Goal: Contribute content: Contribute content

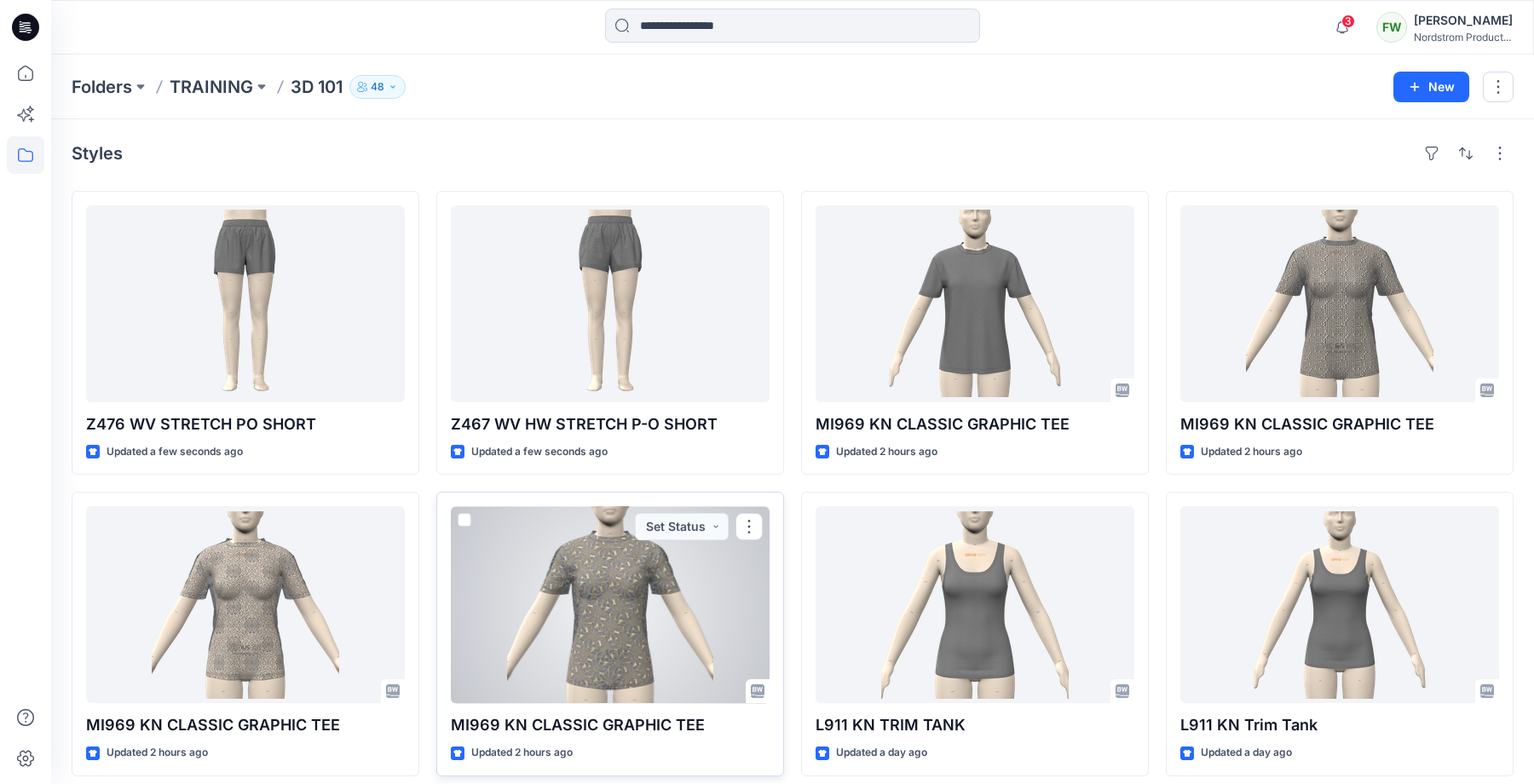
click at [642, 625] on div at bounding box center [610, 604] width 318 height 197
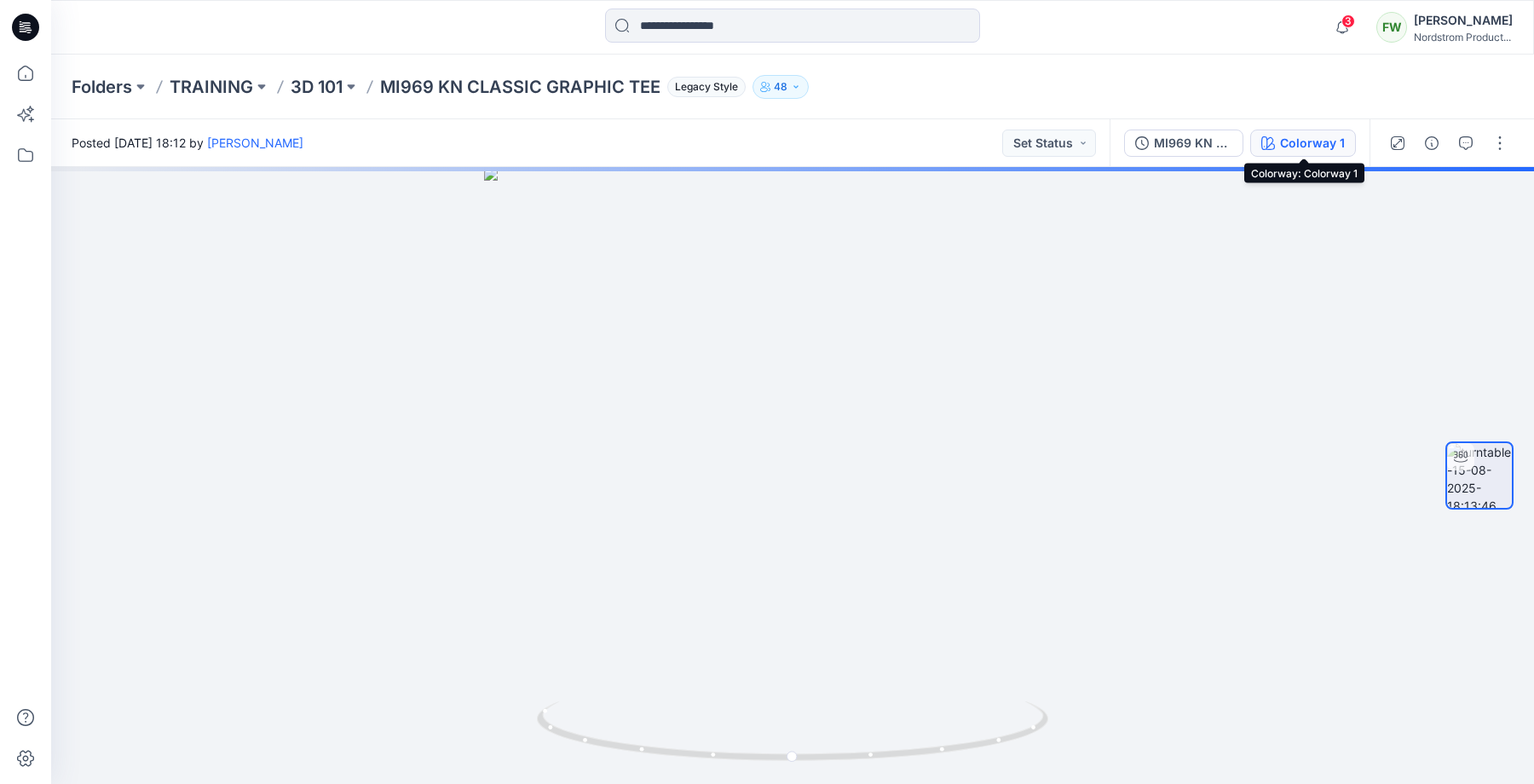
click at [1312, 139] on div "Colorway 1" at bounding box center [1312, 143] width 64 height 19
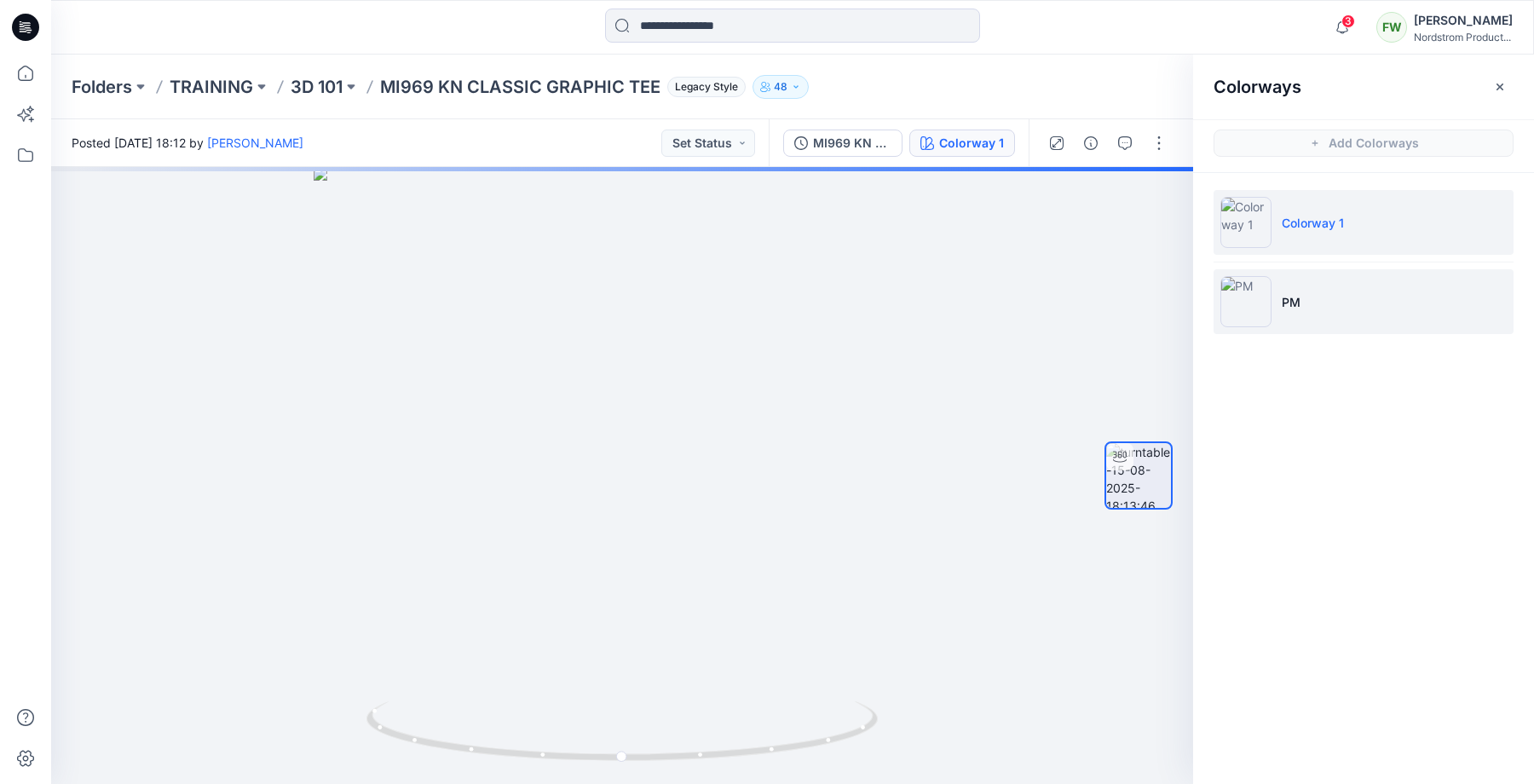
click at [1292, 313] on li "PM" at bounding box center [1363, 301] width 300 height 64
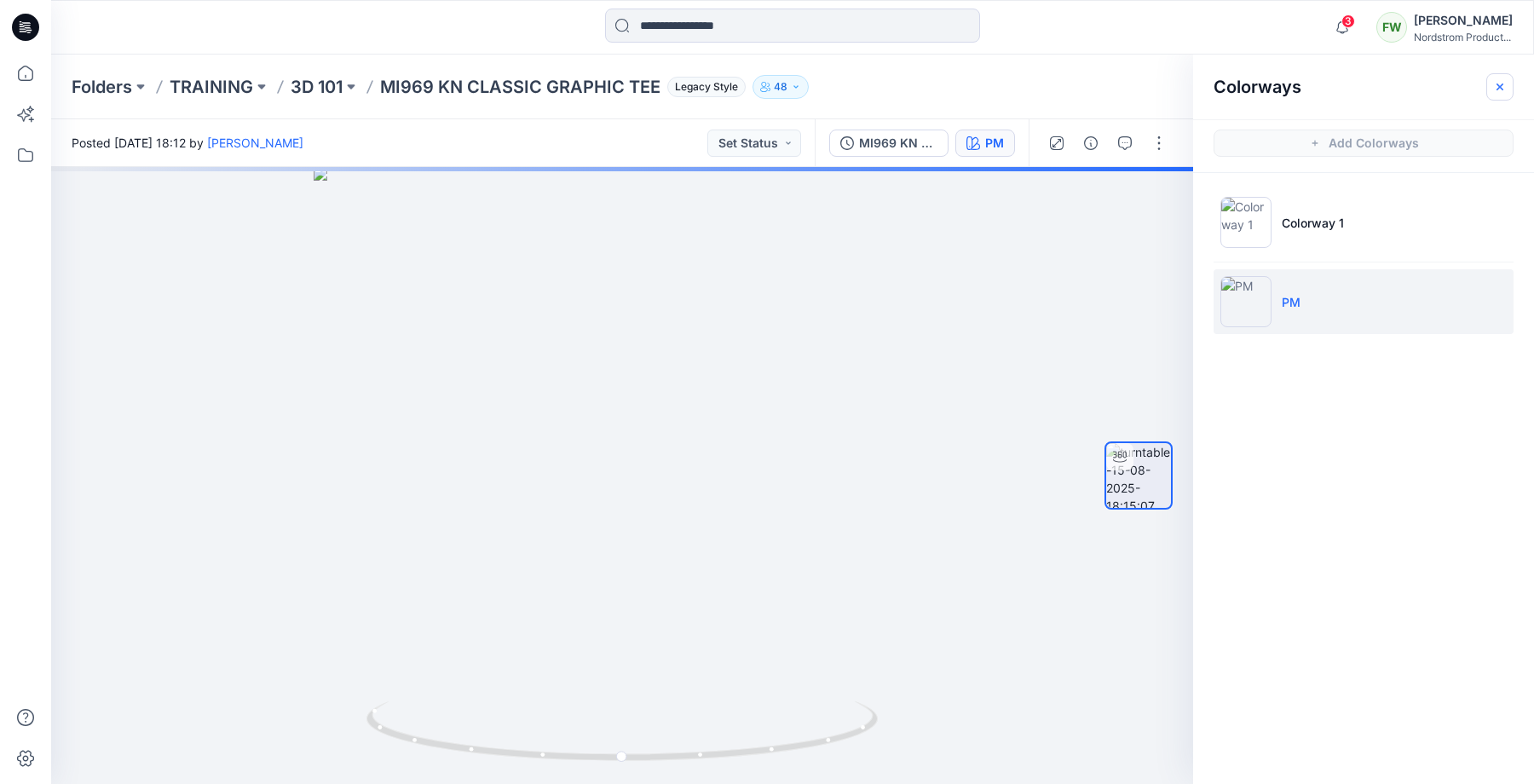
click at [1496, 81] on icon "button" at bounding box center [1499, 87] width 13 height 13
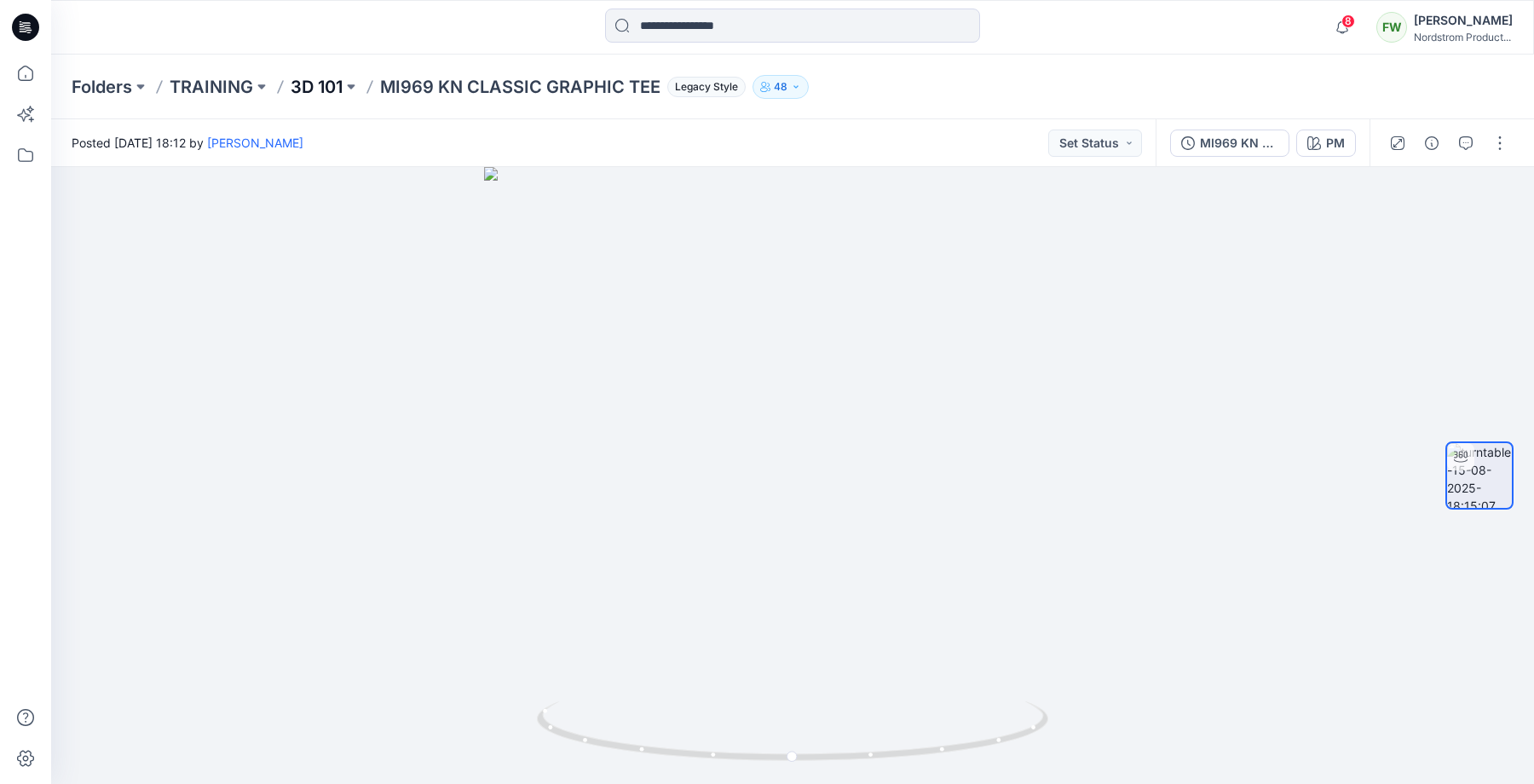
click at [321, 82] on p "3D 101" at bounding box center [317, 87] width 52 height 24
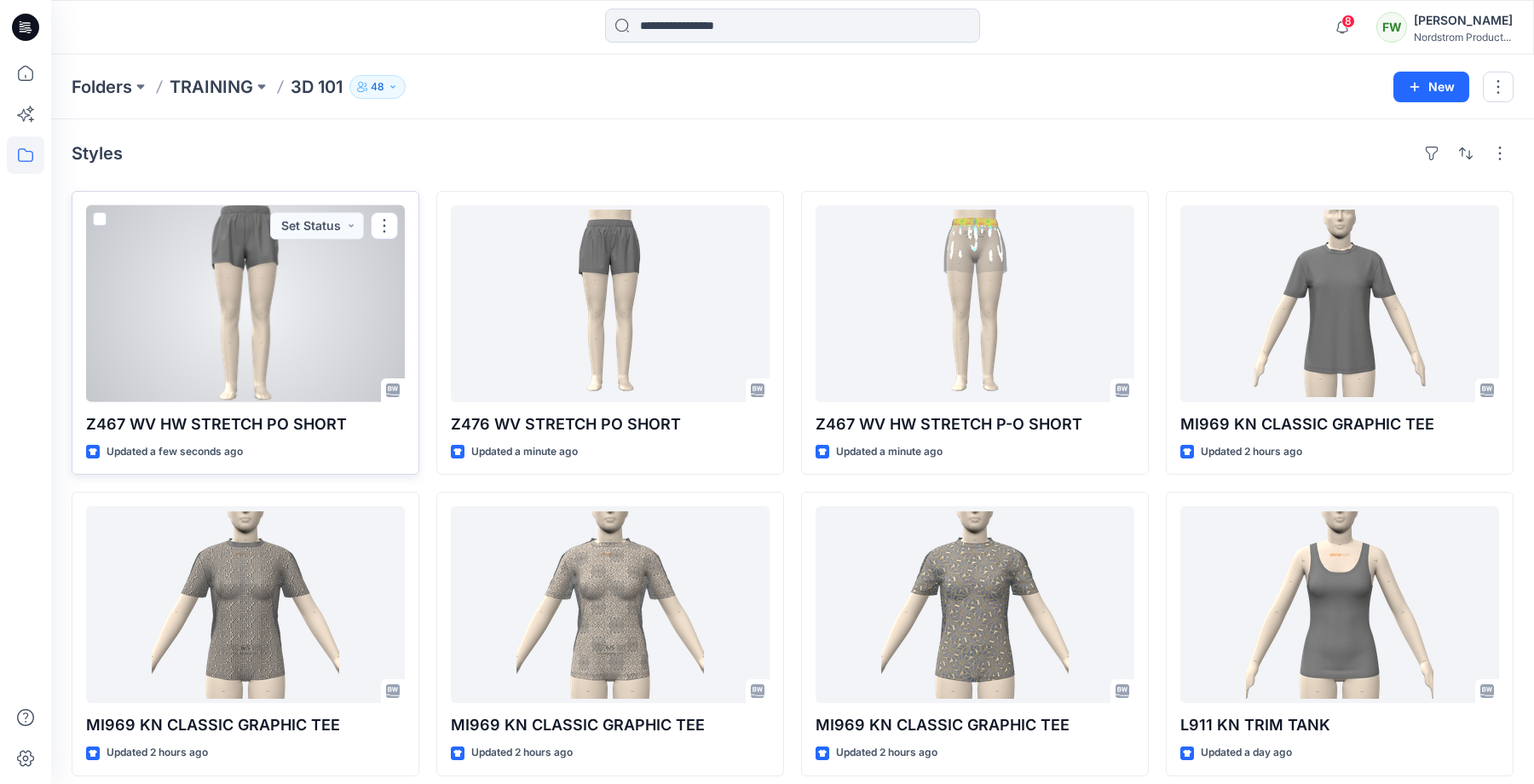
click at [248, 352] on div at bounding box center [245, 304] width 318 height 197
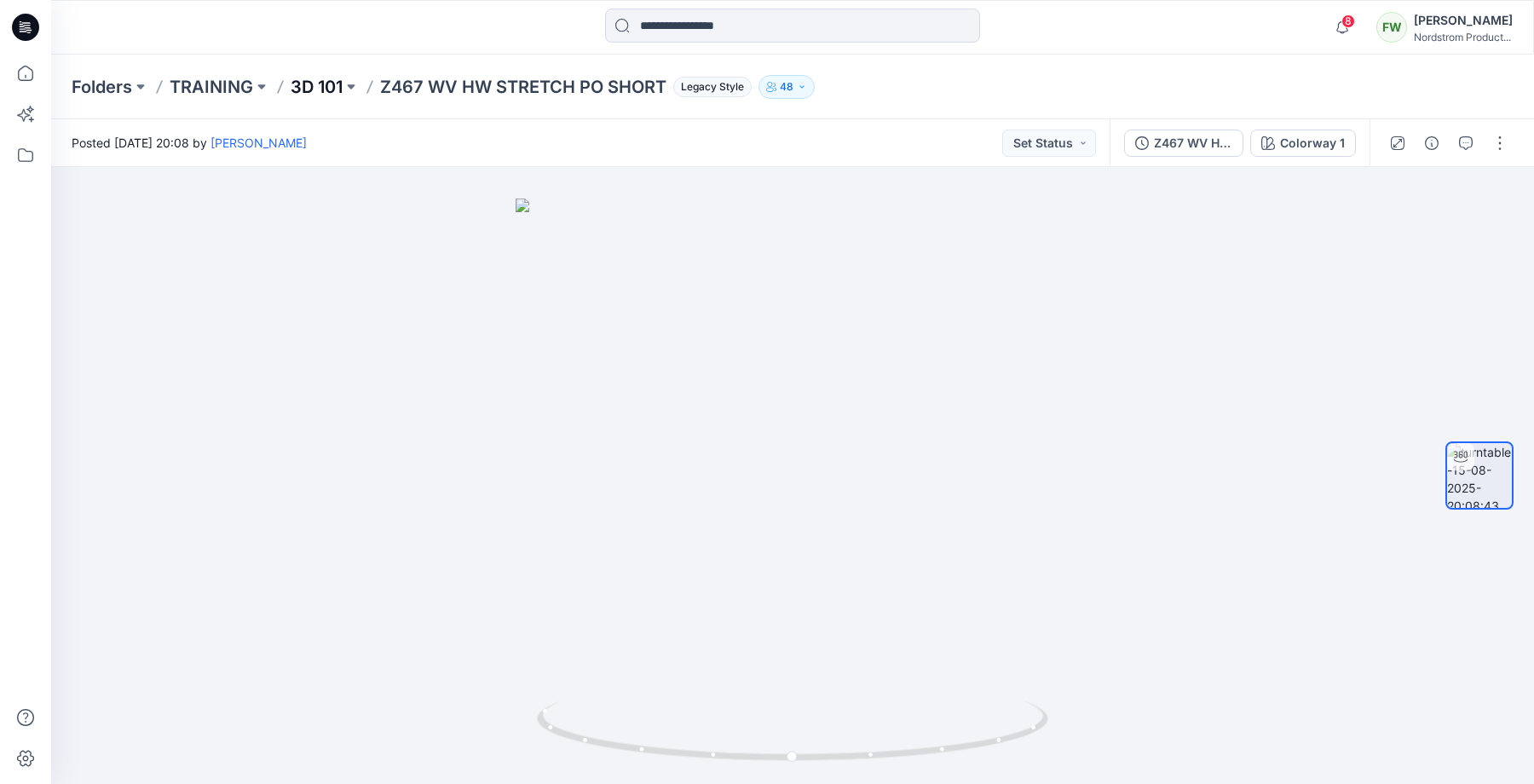
click at [335, 87] on p "3D 101" at bounding box center [317, 87] width 52 height 24
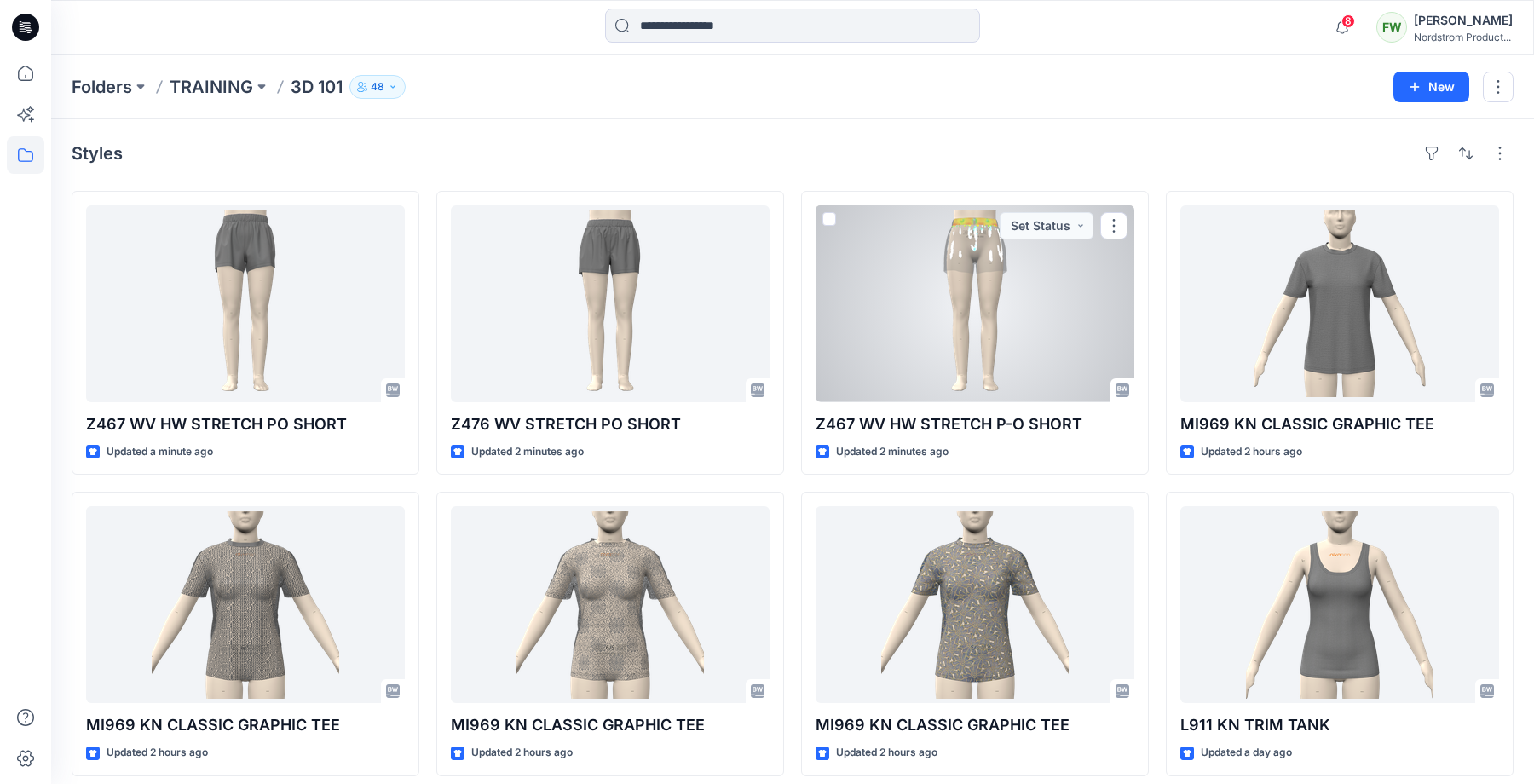
click at [902, 299] on div at bounding box center [975, 304] width 318 height 197
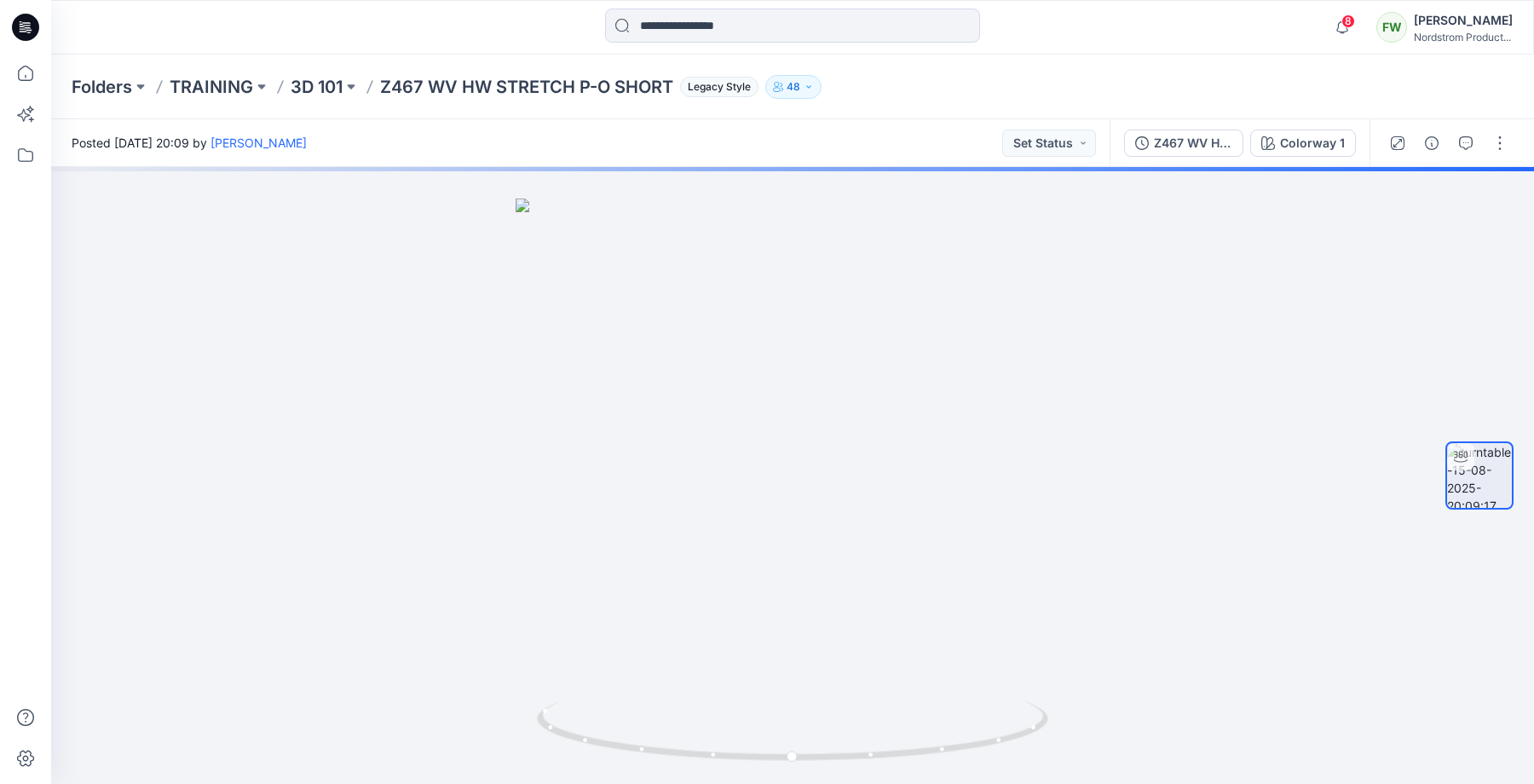
click at [430, 95] on p "Z467 WV HW STRETCH P-O SHORT" at bounding box center [527, 87] width 293 height 24
click at [332, 89] on p "3D 101" at bounding box center [317, 87] width 52 height 24
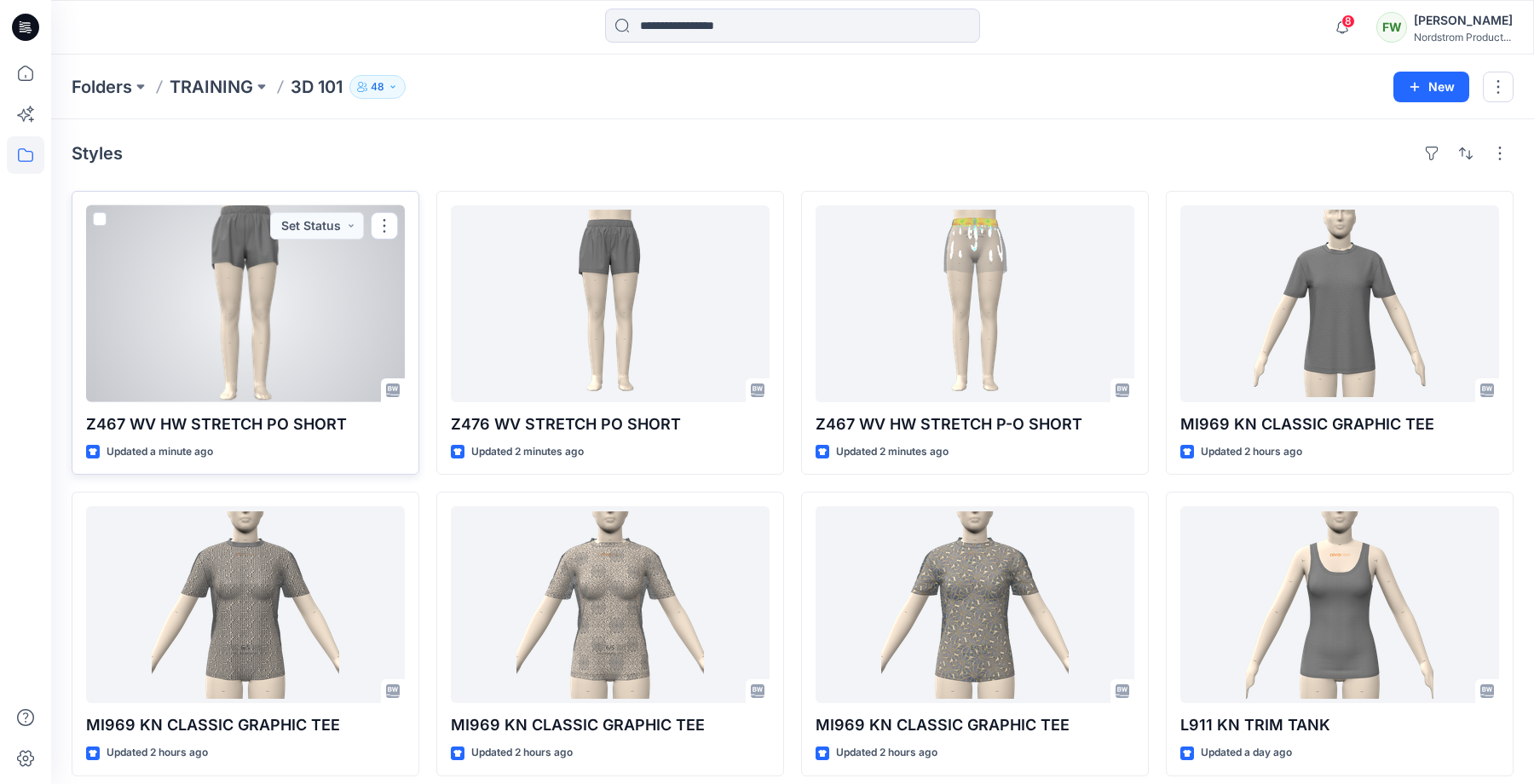
click at [271, 310] on div at bounding box center [245, 304] width 318 height 197
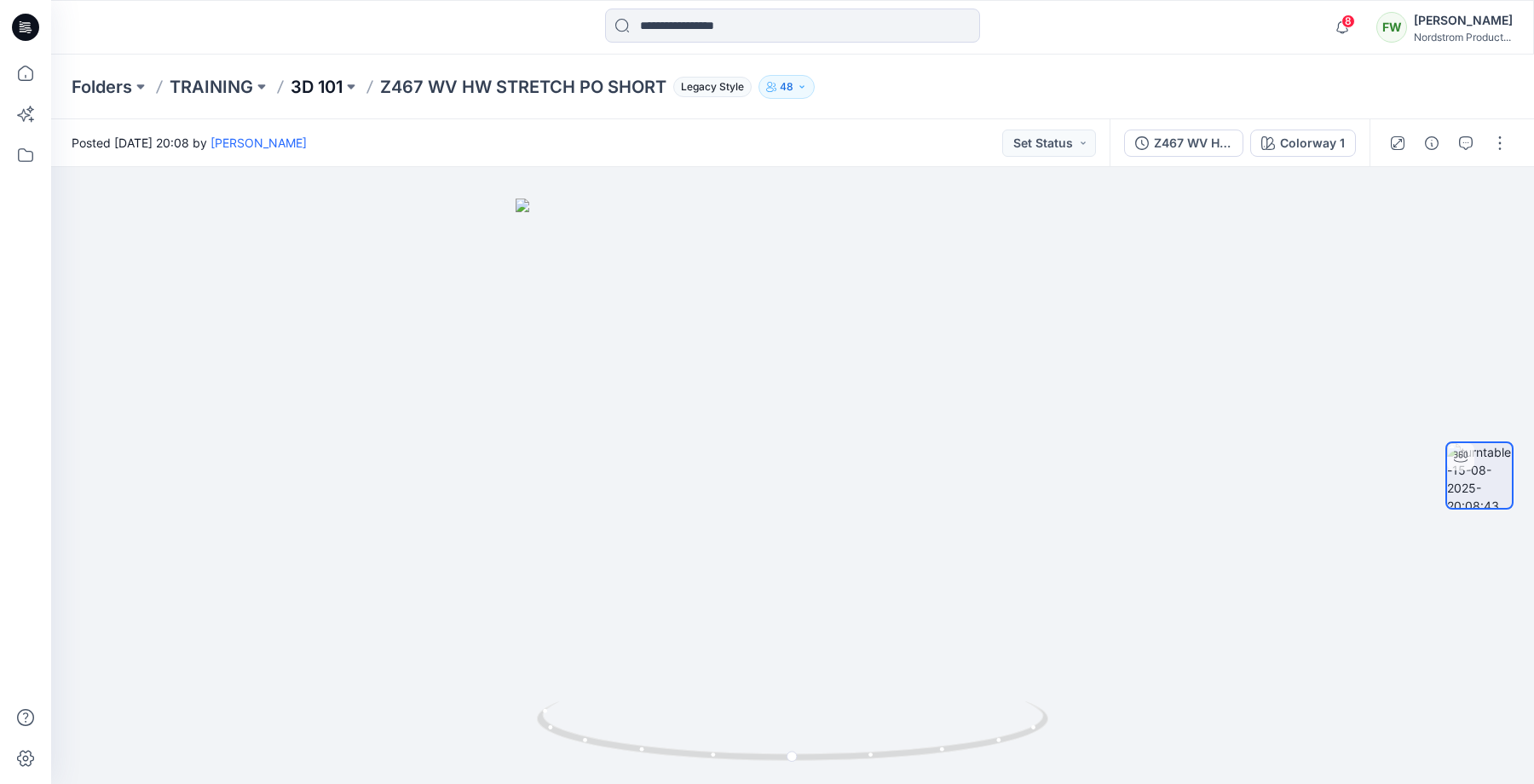
click at [337, 89] on p "3D 101" at bounding box center [317, 87] width 52 height 24
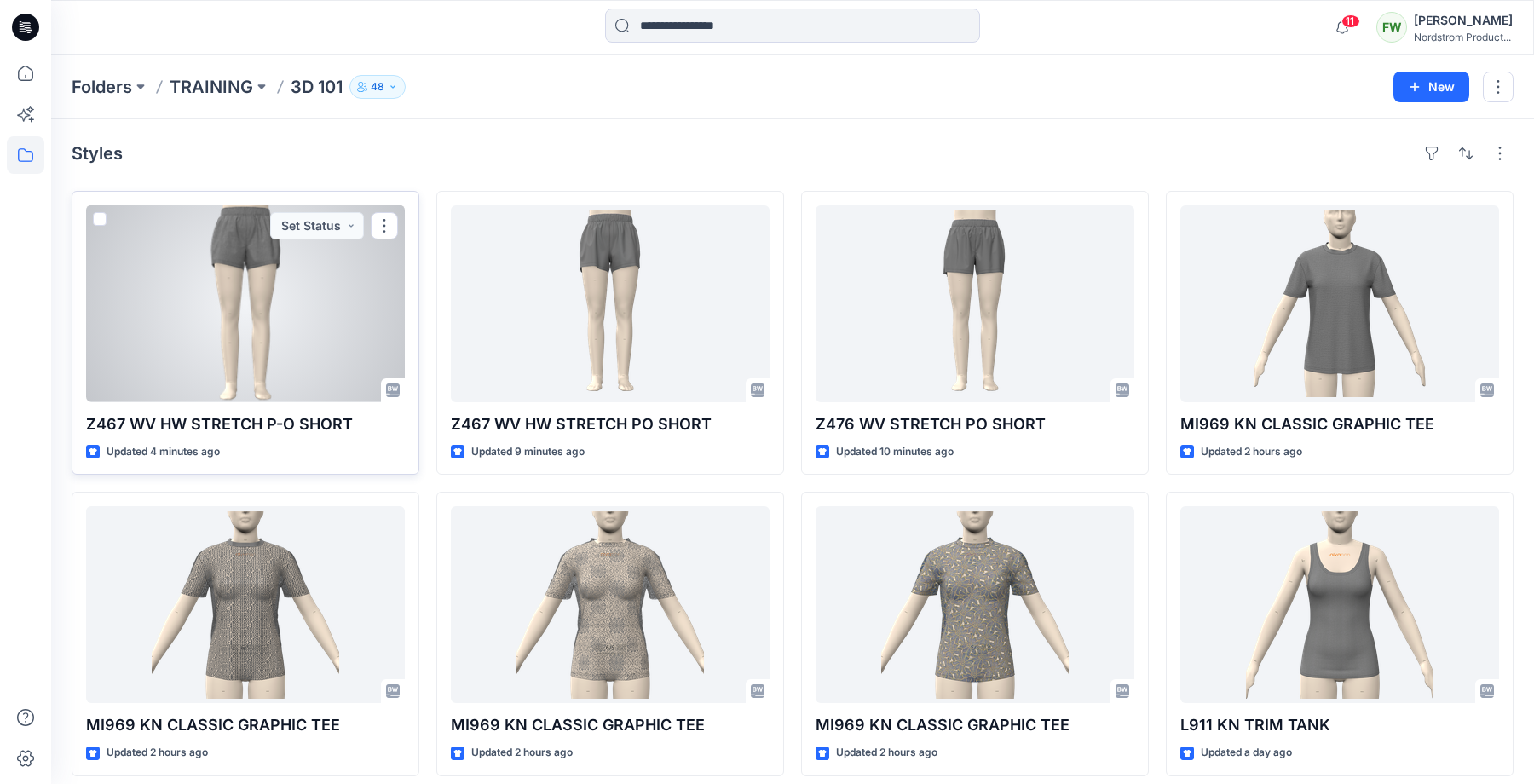
click at [243, 314] on div at bounding box center [245, 304] width 318 height 197
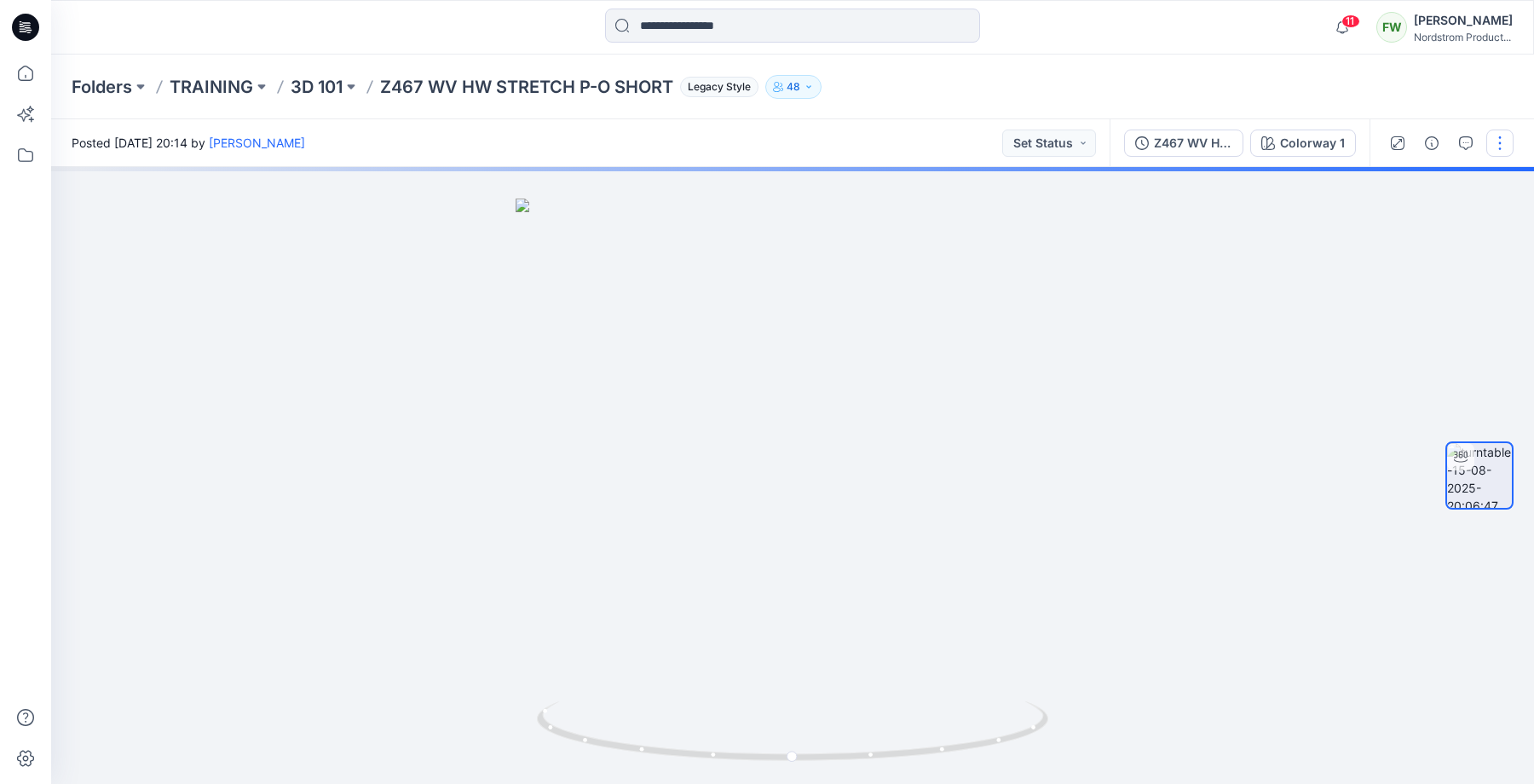
click at [1500, 138] on button "button" at bounding box center [1500, 143] width 27 height 27
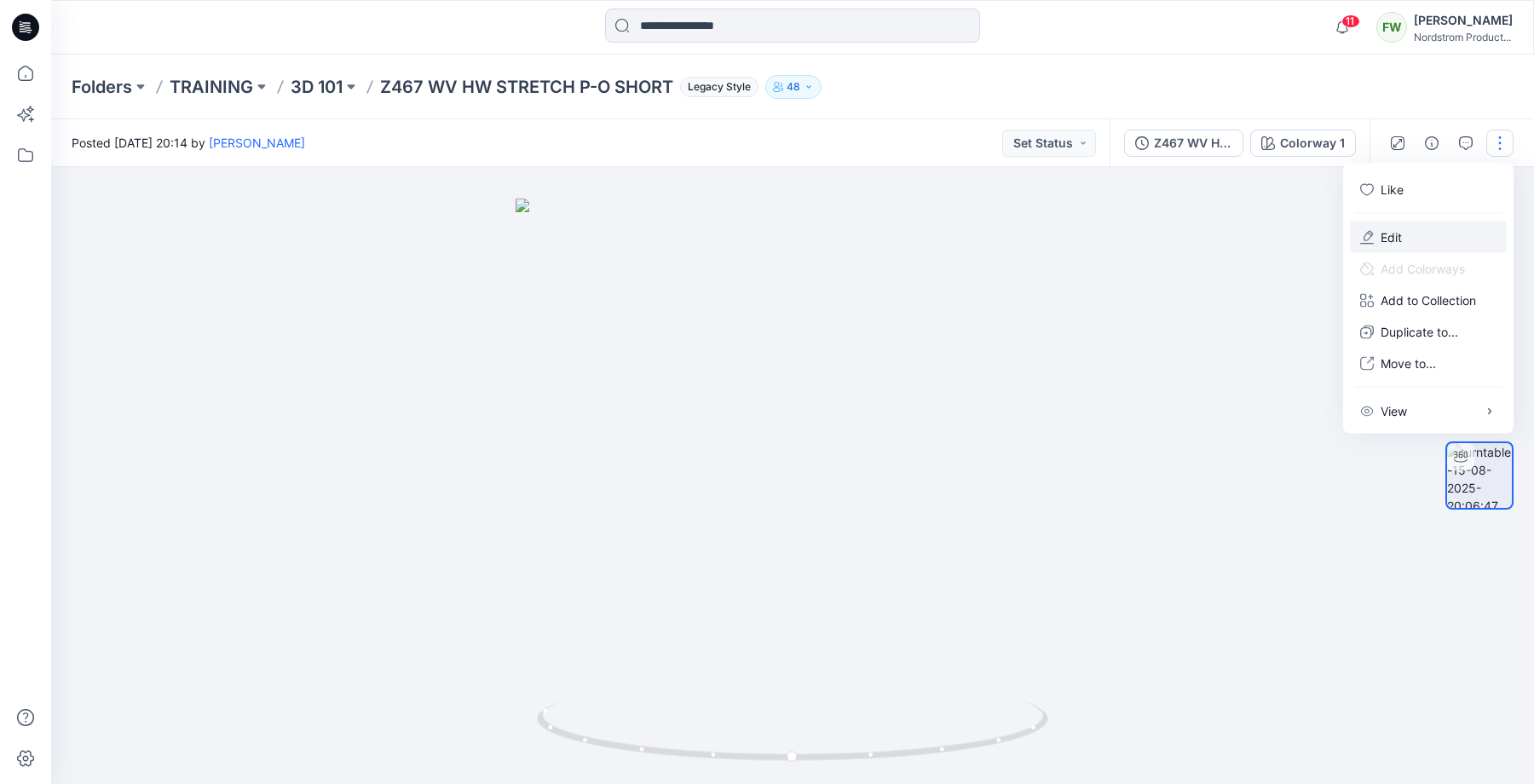
click at [1382, 234] on p "Edit" at bounding box center [1392, 237] width 21 height 18
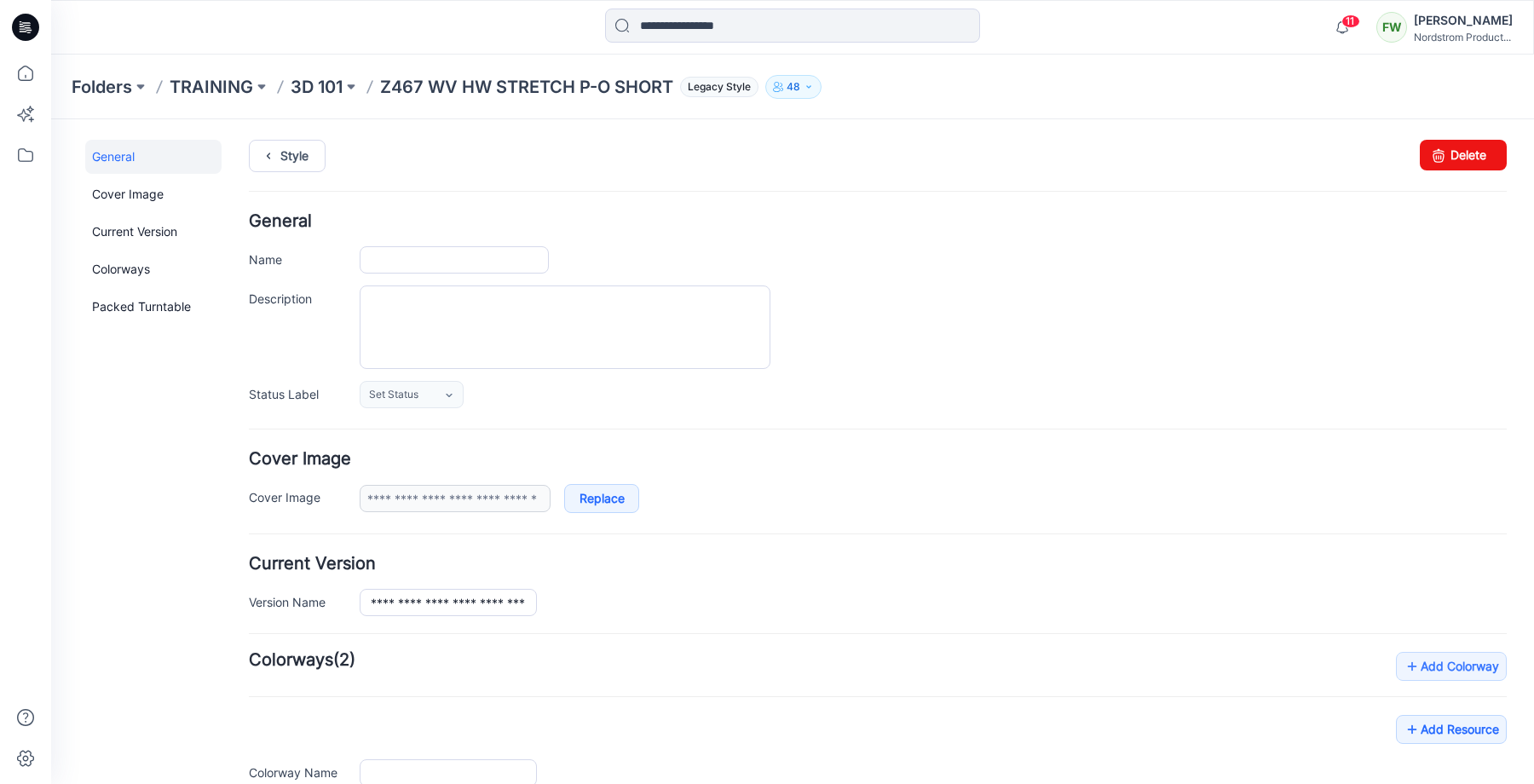
type input "**********"
click at [584, 304] on textarea "Description" at bounding box center [564, 326] width 411 height 83
paste textarea "**********"
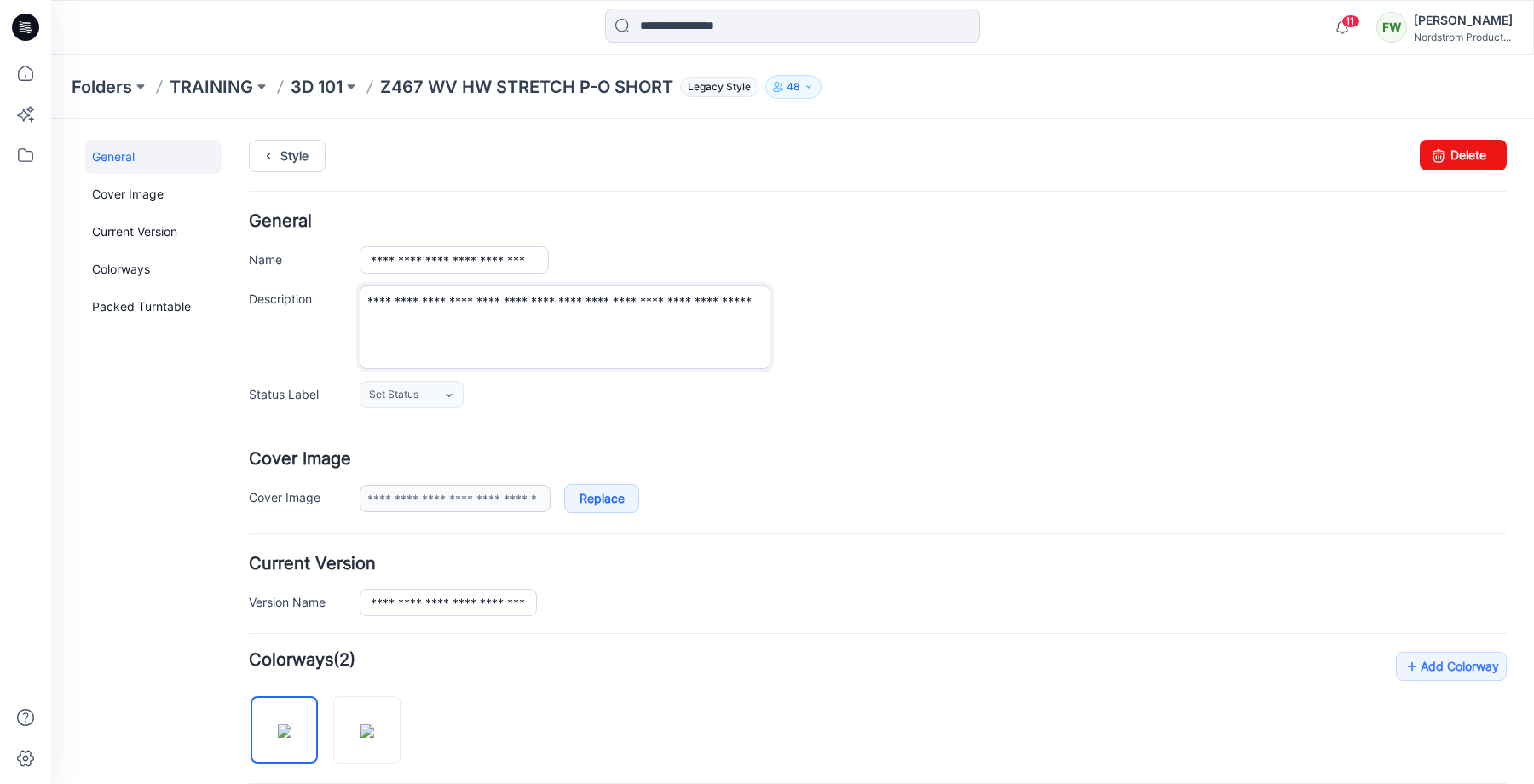
type textarea "**********"
click at [1175, 262] on div "**********" at bounding box center [933, 259] width 1147 height 27
click at [296, 149] on link "Style" at bounding box center [287, 156] width 77 height 32
